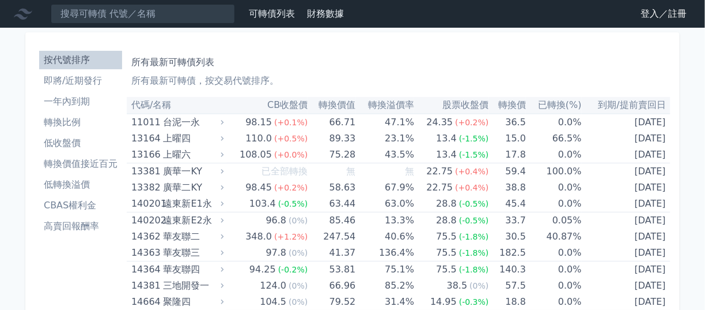
click at [655, 12] on link "登入／註冊" at bounding box center [664, 14] width 65 height 18
click at [675, 13] on link "登入／註冊" at bounding box center [664, 14] width 65 height 18
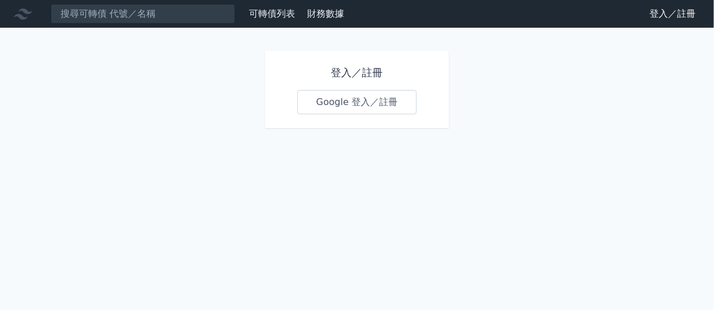
click at [371, 70] on h1 "登入／註冊" at bounding box center [357, 73] width 120 height 16
click at [355, 65] on h1 "登入／註冊" at bounding box center [357, 73] width 120 height 16
click at [345, 67] on h1 "登入／註冊" at bounding box center [357, 73] width 120 height 16
click at [393, 91] on link "Google 登入／註冊" at bounding box center [357, 102] width 120 height 24
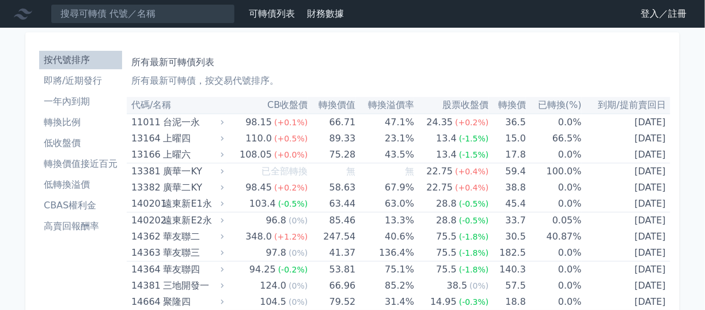
click at [181, 74] on p "所有最新可轉債，按交易代號排序。" at bounding box center [398, 81] width 535 height 14
drag, startPoint x: 178, startPoint y: 57, endPoint x: 206, endPoint y: 58, distance: 27.7
click at [206, 58] on h1 "所有最新可轉債列表" at bounding box center [398, 62] width 535 height 14
drag, startPoint x: 194, startPoint y: 56, endPoint x: 200, endPoint y: 55, distance: 6.0
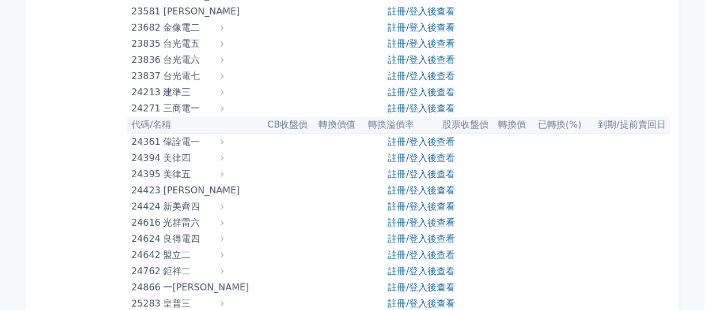
scroll to position [1441, 0]
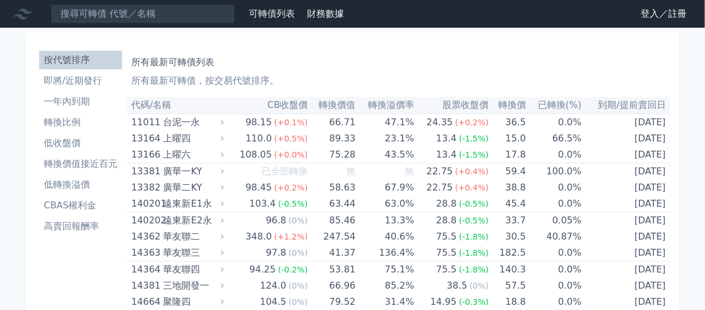
click at [658, 12] on link "登入／註冊" at bounding box center [664, 14] width 65 height 18
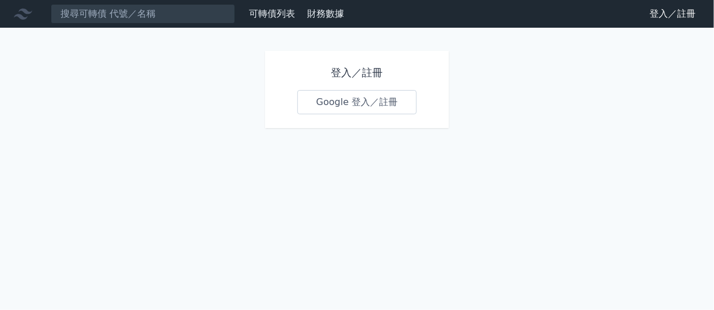
click at [394, 99] on link "Google 登入／註冊" at bounding box center [357, 102] width 120 height 24
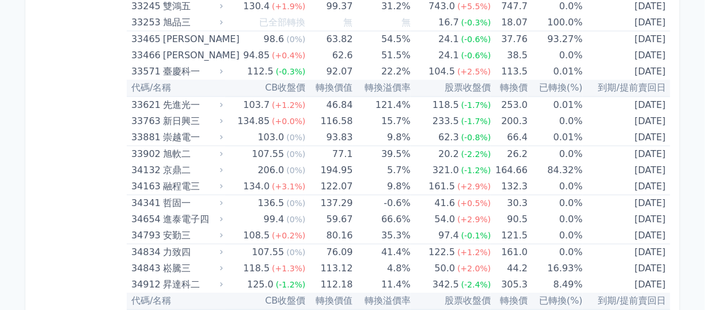
scroll to position [2158, 0]
